Goal: Information Seeking & Learning: Learn about a topic

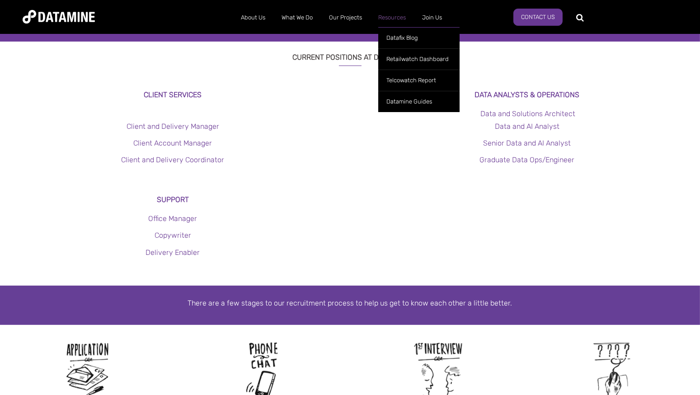
scroll to position [244, 0]
click at [397, 37] on link "Datafix Blog" at bounding box center [418, 37] width 81 height 21
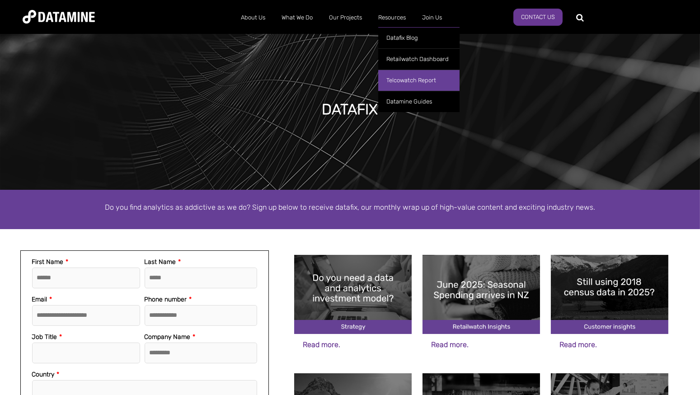
click at [404, 79] on link "Telcowatch Report" at bounding box center [418, 80] width 81 height 21
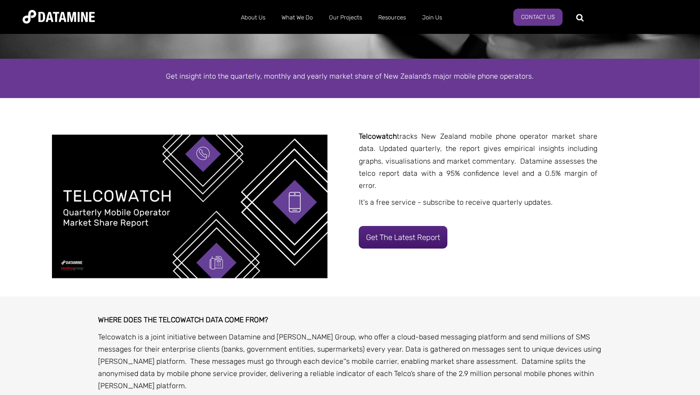
scroll to position [222, 0]
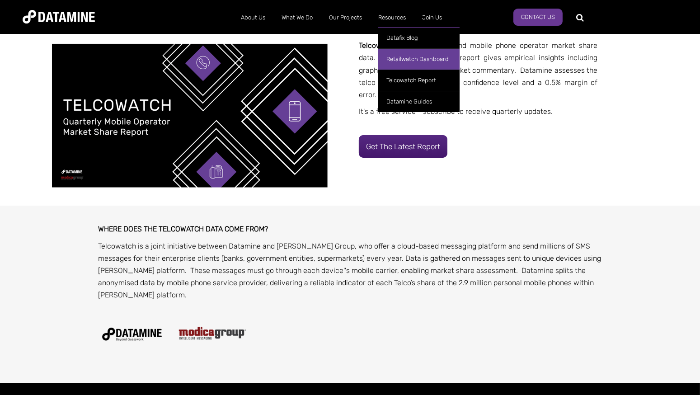
click at [428, 56] on link "Retailwatch Dashboard" at bounding box center [418, 58] width 81 height 21
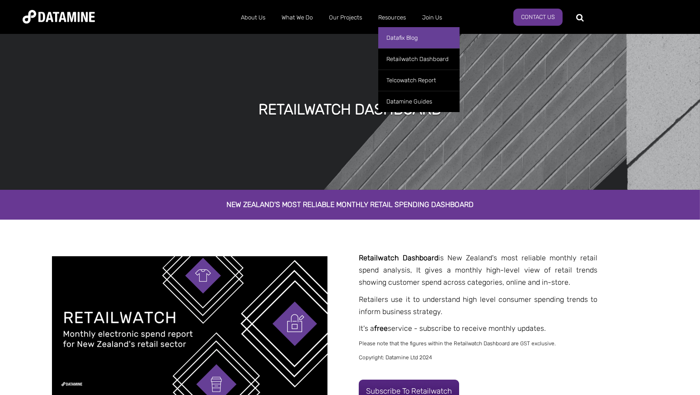
click at [402, 37] on link "Datafix Blog" at bounding box center [418, 37] width 81 height 21
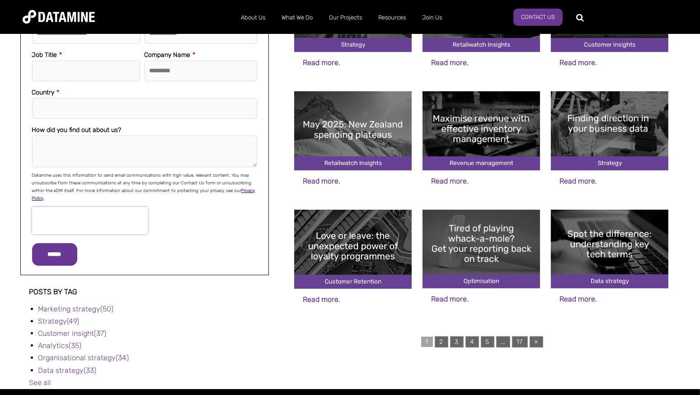
scroll to position [285, 0]
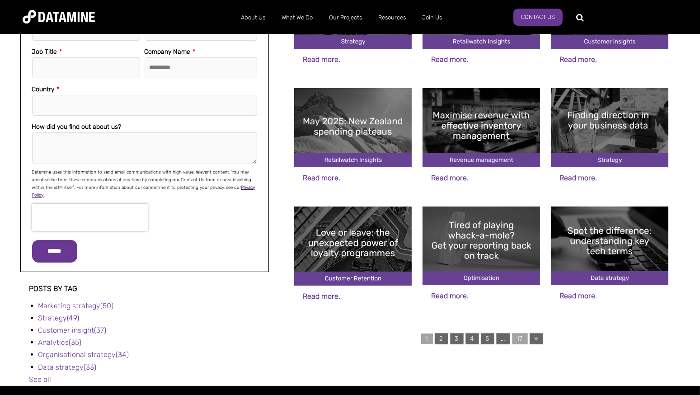
click at [520, 335] on link "17" at bounding box center [520, 338] width 16 height 11
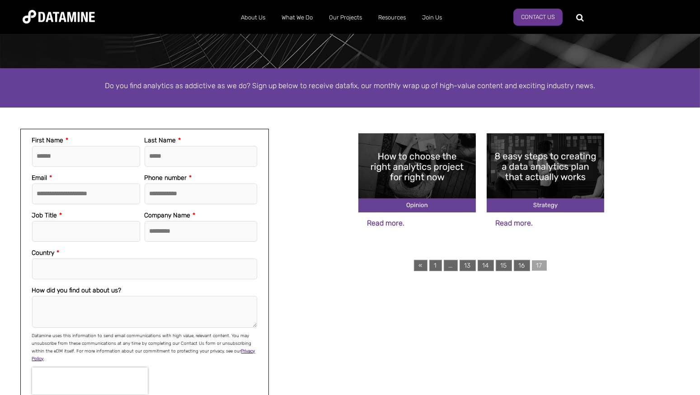
scroll to position [122, 0]
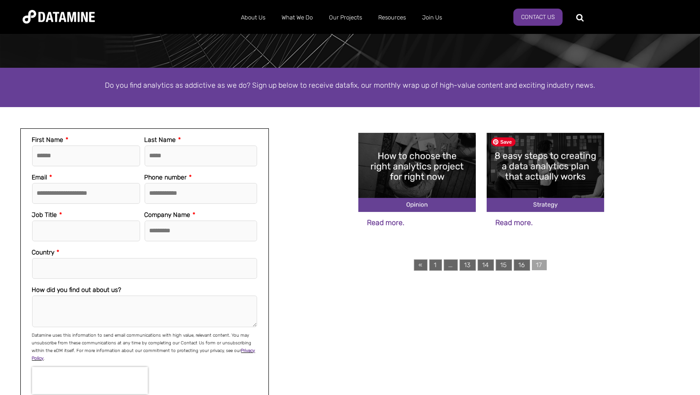
click at [531, 171] on img at bounding box center [545, 172] width 117 height 79
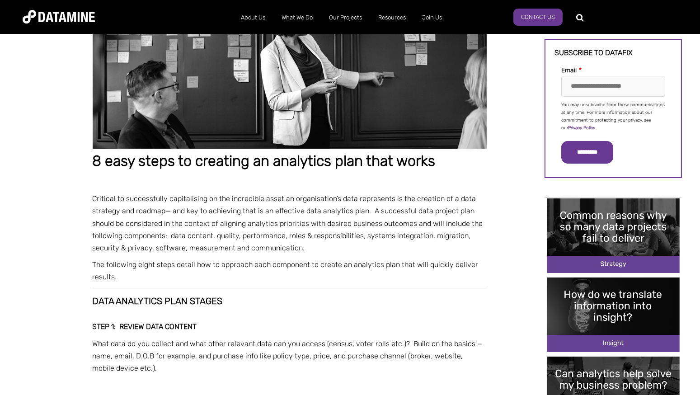
scroll to position [87, 0]
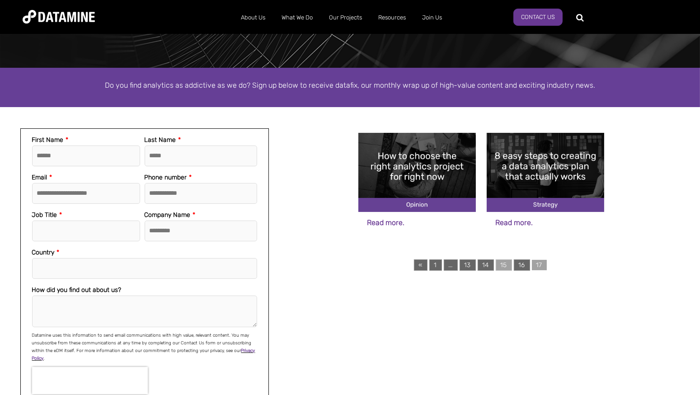
scroll to position [122, 0]
click at [486, 264] on link "14" at bounding box center [486, 264] width 16 height 11
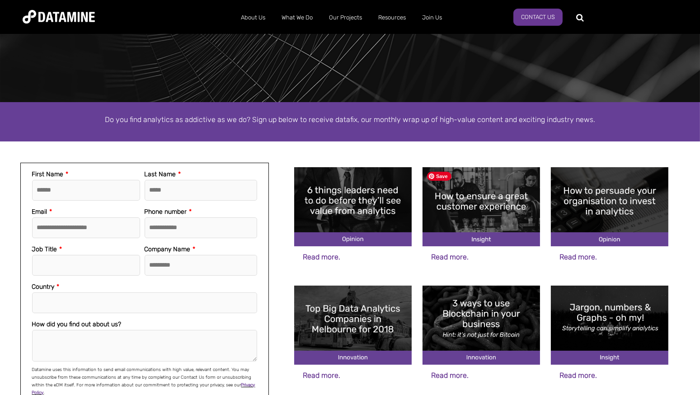
scroll to position [92, 0]
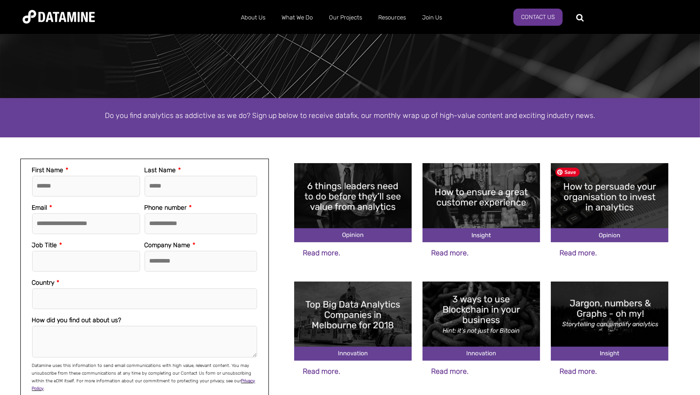
click at [619, 199] on img at bounding box center [609, 202] width 117 height 79
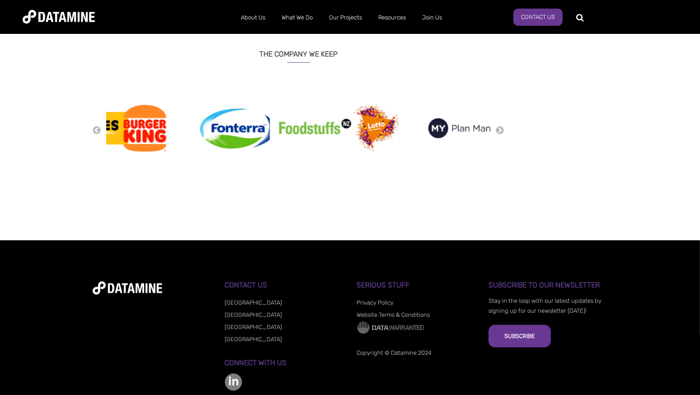
scroll to position [1392, 0]
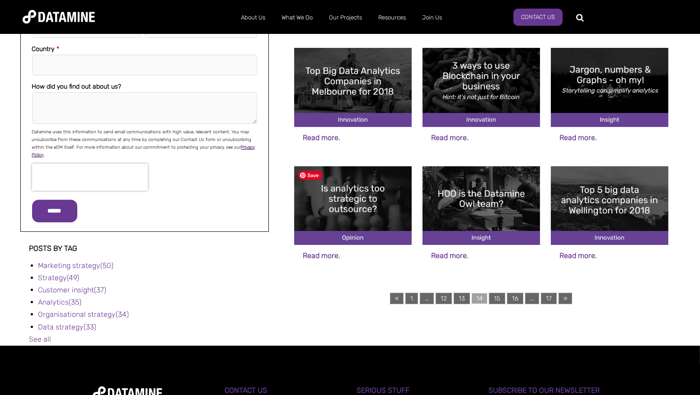
scroll to position [366, 0]
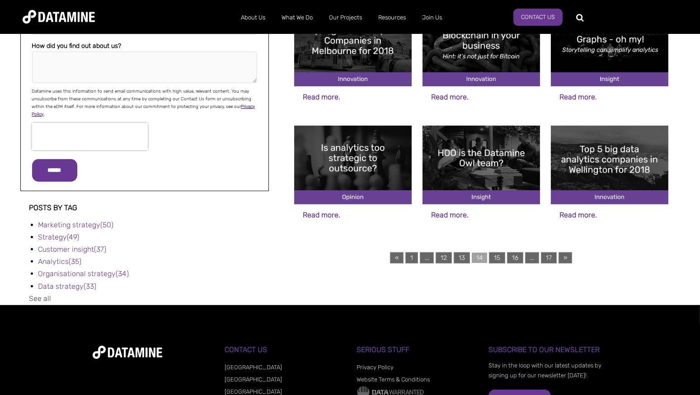
click at [39, 294] on link "See all" at bounding box center [40, 298] width 22 height 9
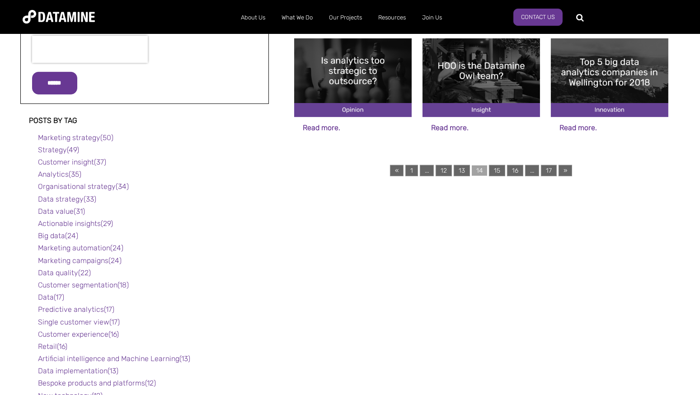
scroll to position [410, 0]
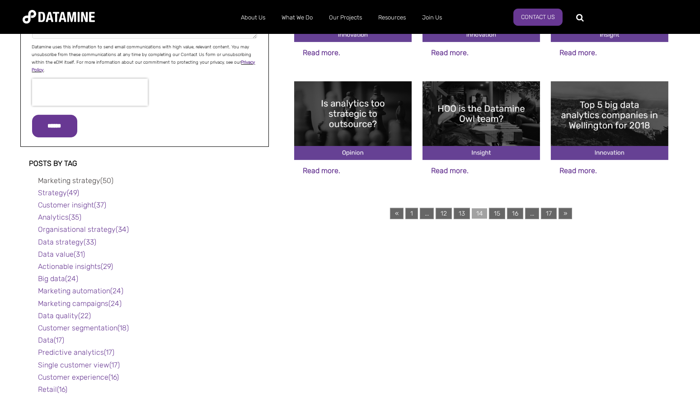
click at [91, 176] on link "Marketing strategy (50)" at bounding box center [75, 180] width 75 height 9
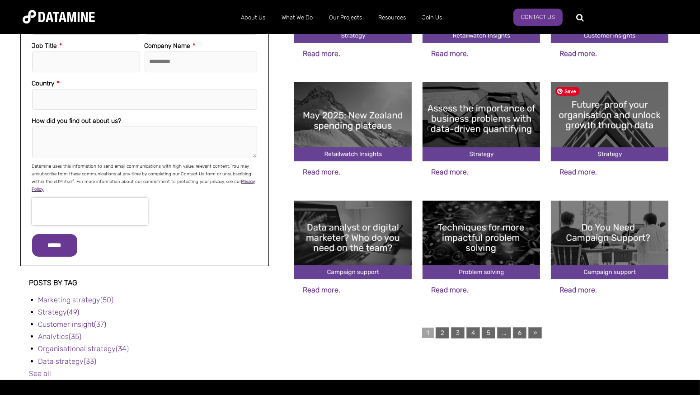
scroll to position [296, 0]
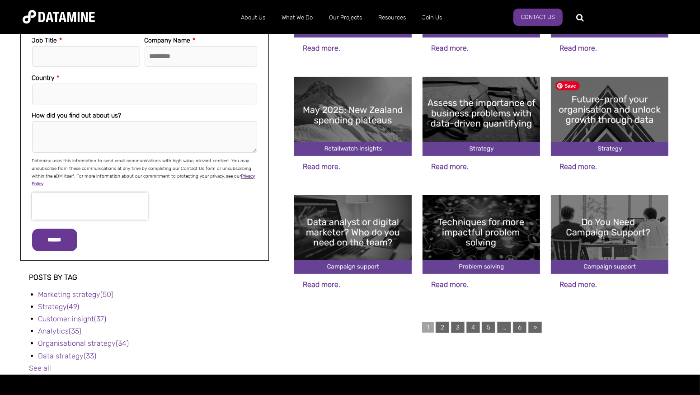
click at [614, 102] on img at bounding box center [609, 116] width 117 height 79
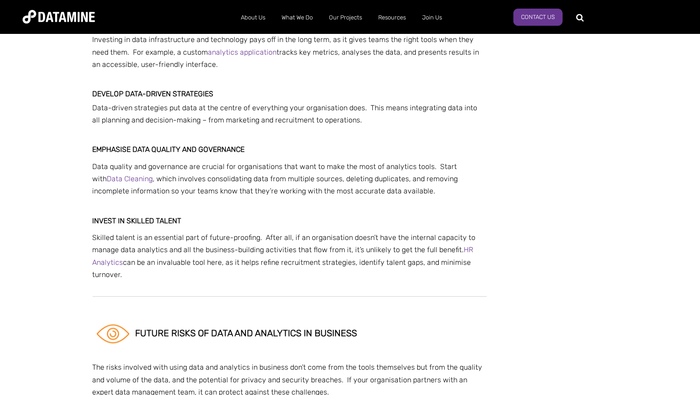
scroll to position [2020, 0]
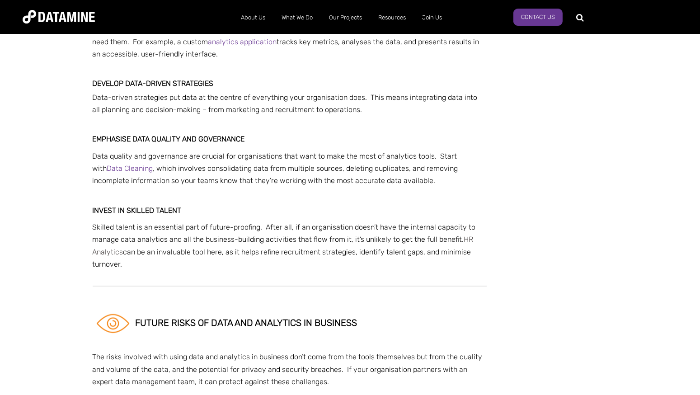
click at [106, 235] on link "HR Analytics" at bounding box center [283, 245] width 381 height 21
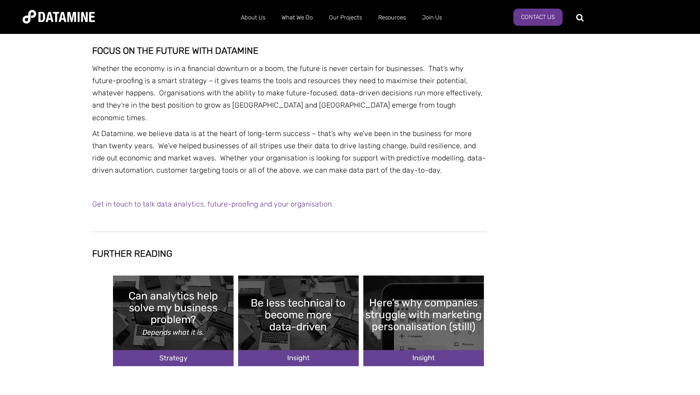
scroll to position [2654, 0]
click at [173, 279] on img "Image grid with {{ image_count }} images." at bounding box center [173, 320] width 121 height 90
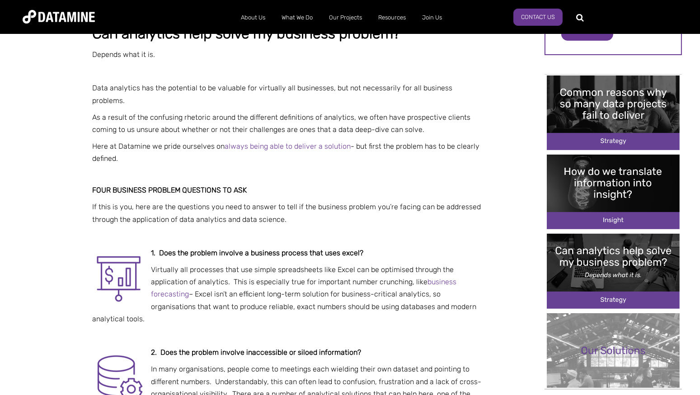
scroll to position [194, 0]
